Goal: Register for event/course

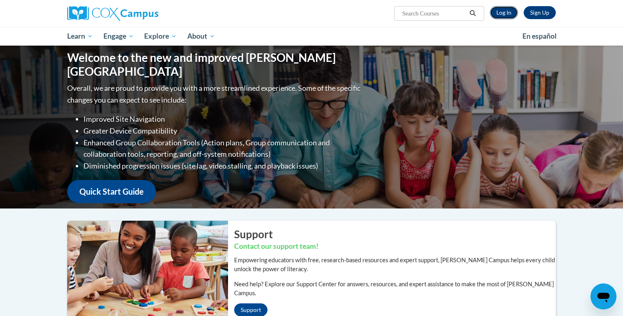
click at [512, 18] on link "Log In" at bounding box center [504, 12] width 28 height 13
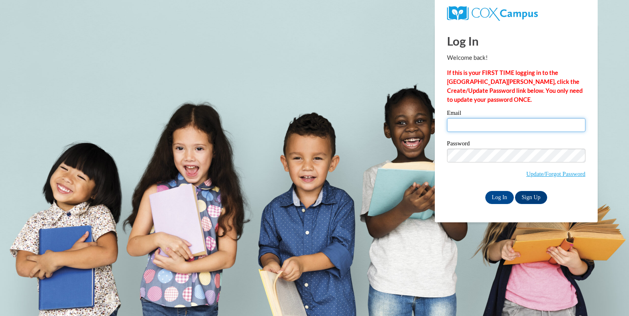
click at [484, 129] on input "Email" at bounding box center [516, 125] width 139 height 14
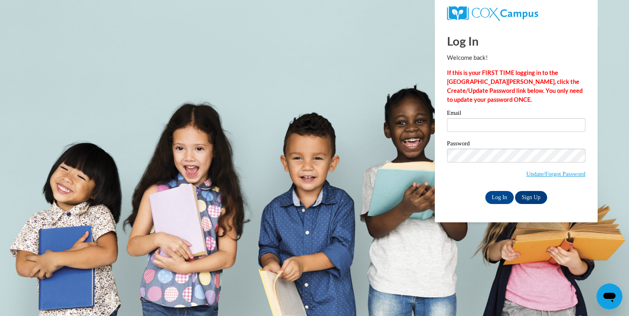
click at [504, 138] on div "Email" at bounding box center [516, 124] width 139 height 28
click at [510, 125] on input "Email" at bounding box center [516, 125] width 139 height 14
type input "Bexscarberry01@icloud.com"
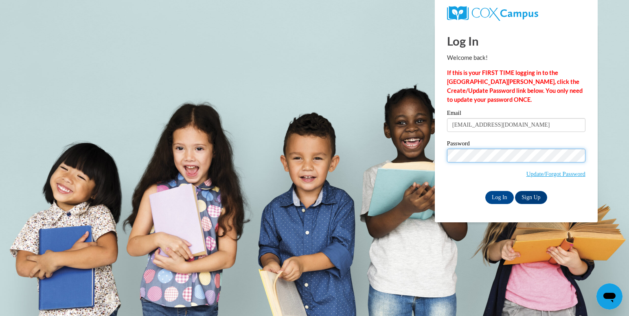
click at [486, 191] on input "Log In" at bounding box center [500, 197] width 29 height 13
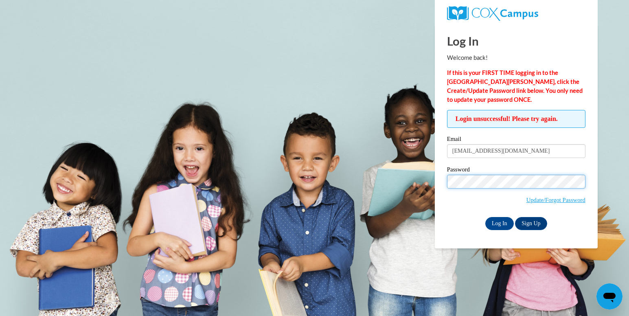
click at [486, 217] on input "Log In" at bounding box center [500, 223] width 29 height 13
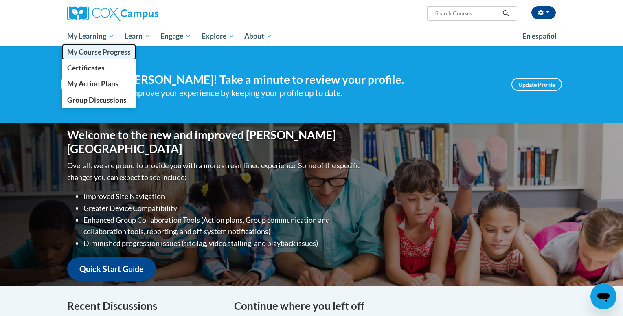
click at [95, 45] on link "My Course Progress" at bounding box center [99, 52] width 74 height 16
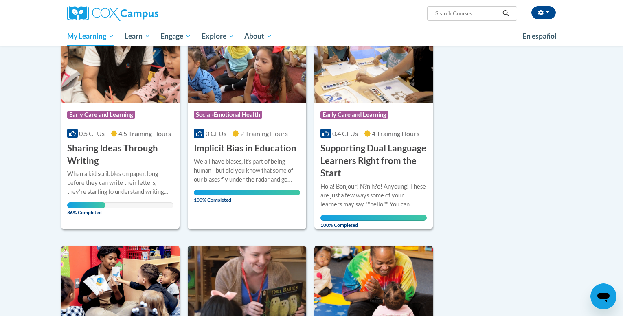
scroll to position [134, 0]
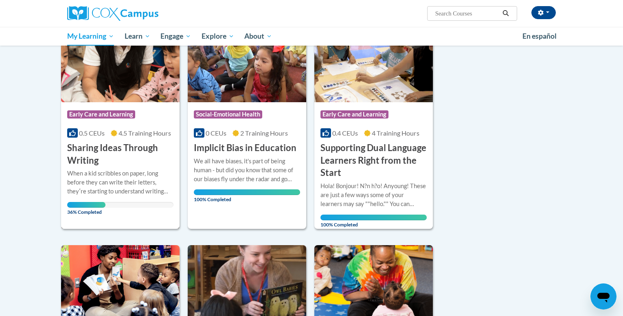
click at [150, 164] on h3 "Sharing Ideas Through Writing" at bounding box center [120, 154] width 106 height 25
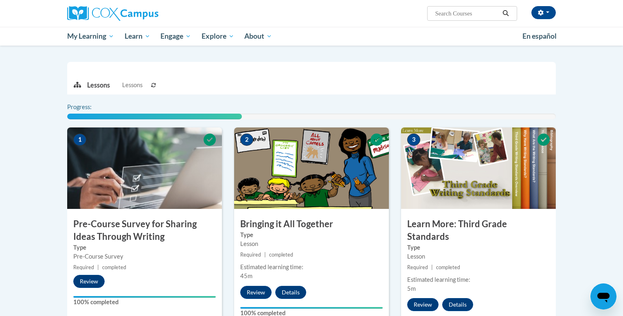
scroll to position [167, 0]
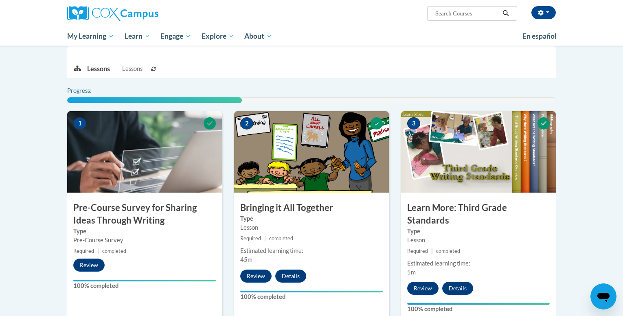
click at [150, 202] on h3 "Pre-Course Survey for Sharing Ideas Through Writing" at bounding box center [144, 214] width 155 height 25
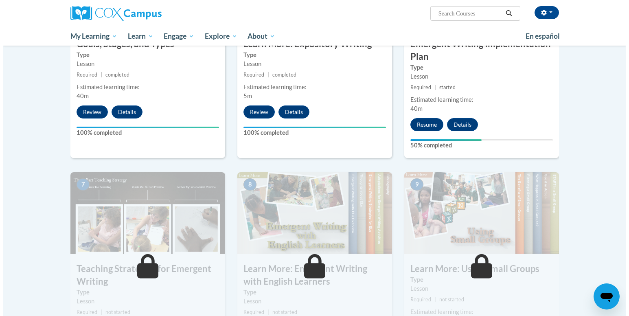
scroll to position [503, 0]
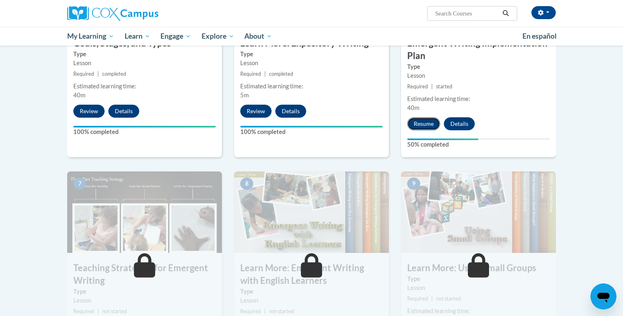
click at [414, 117] on button "Resume" at bounding box center [423, 123] width 33 height 13
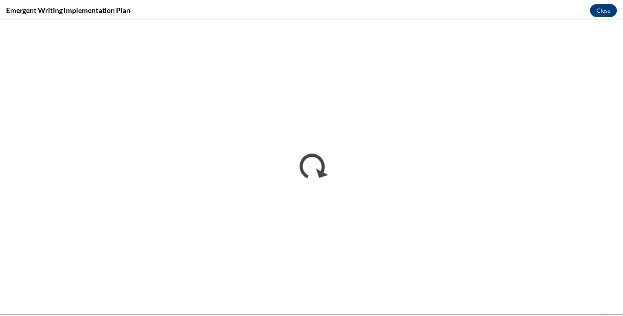
scroll to position [0, 0]
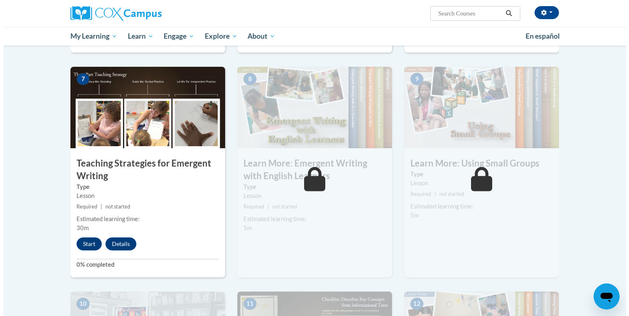
scroll to position [608, 0]
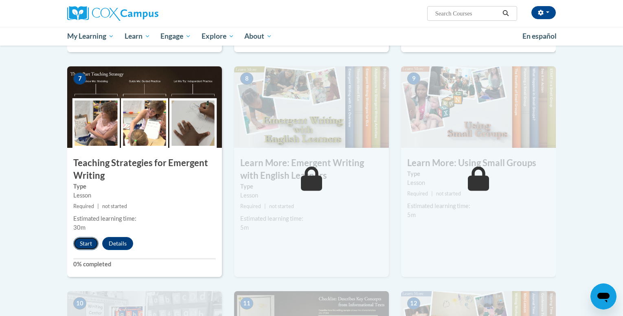
click at [81, 237] on button "Start" at bounding box center [85, 243] width 25 height 13
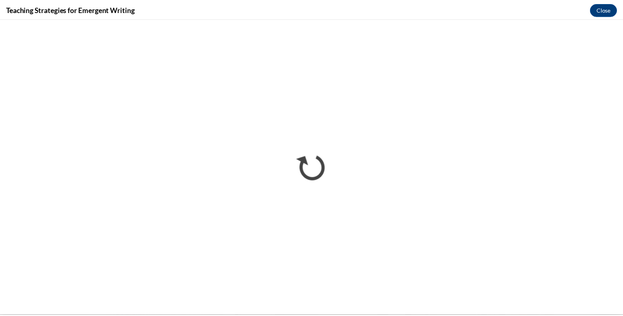
scroll to position [0, 0]
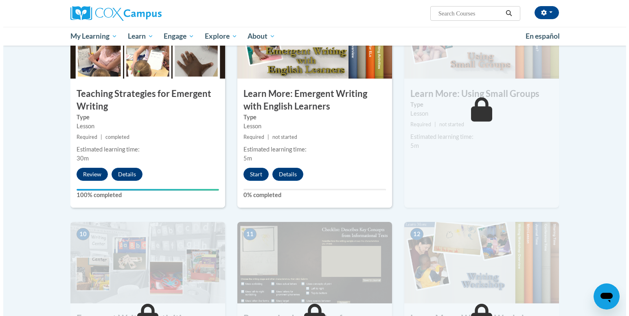
scroll to position [679, 0]
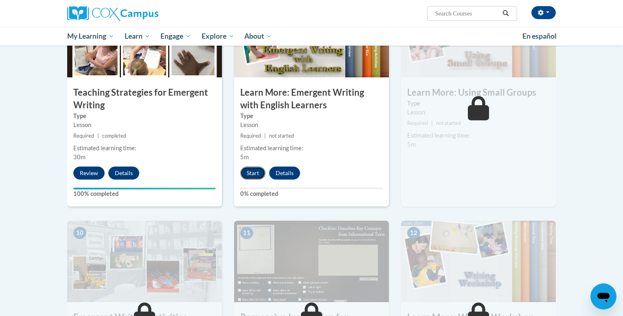
click at [250, 167] on button "Start" at bounding box center [252, 173] width 25 height 13
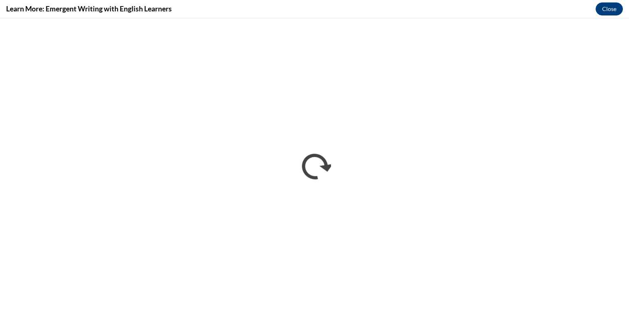
scroll to position [0, 0]
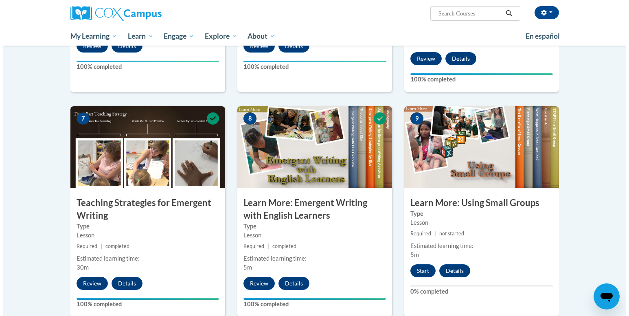
scroll to position [570, 0]
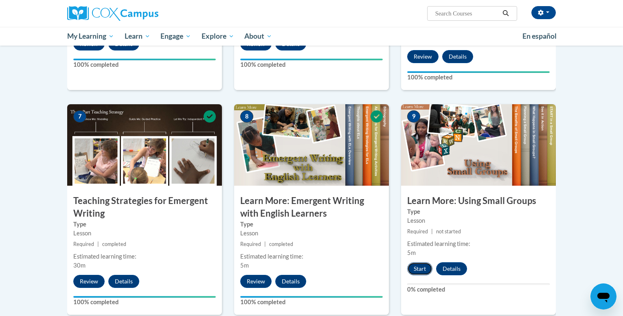
click at [420, 262] on button "Start" at bounding box center [419, 268] width 25 height 13
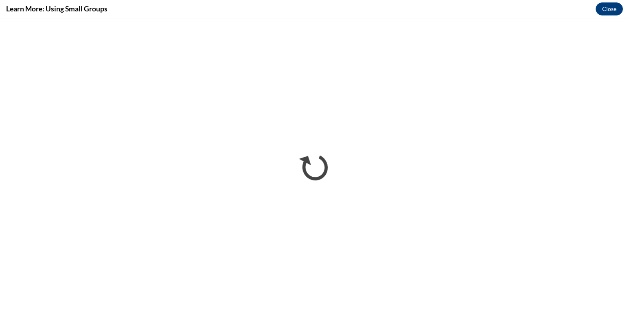
scroll to position [0, 0]
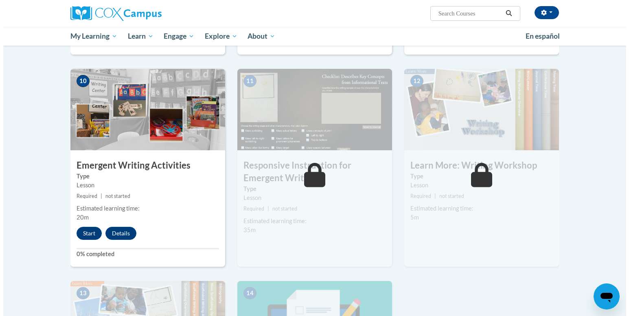
scroll to position [832, 0]
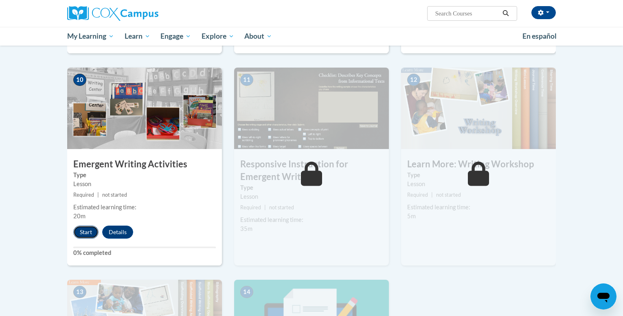
click at [94, 226] on button "Start" at bounding box center [85, 232] width 25 height 13
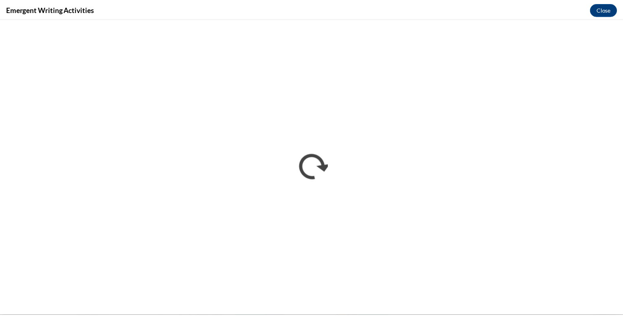
scroll to position [0, 0]
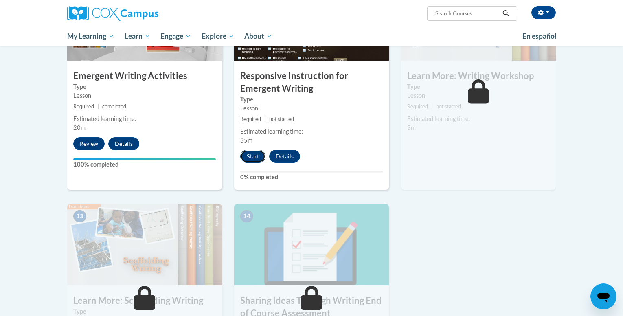
click at [254, 150] on button "Start" at bounding box center [252, 156] width 25 height 13
